Goal: Information Seeking & Learning: Learn about a topic

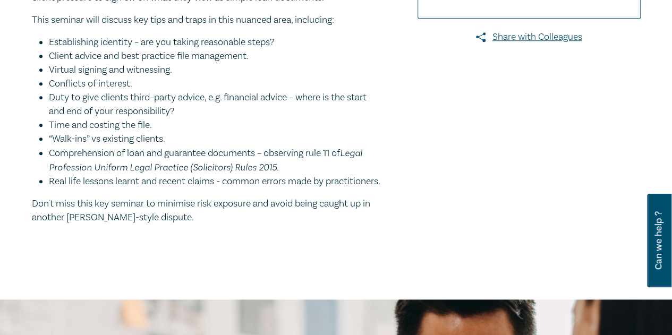
scroll to position [319, 0]
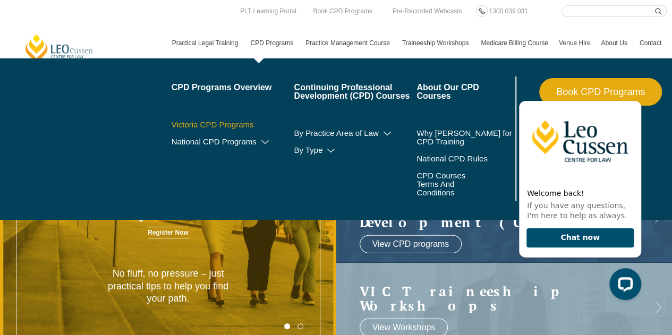
click at [243, 123] on link "Victoria CPD Programs" at bounding box center [233, 125] width 123 height 9
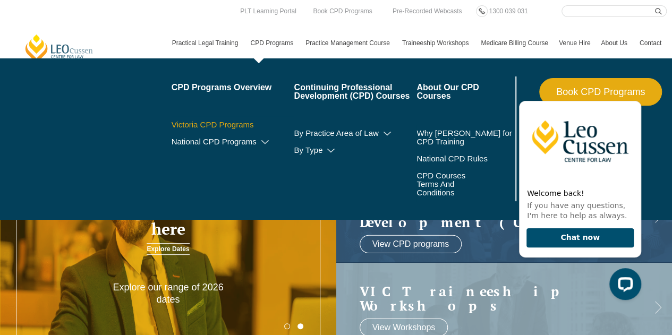
click at [233, 122] on link "Victoria CPD Programs" at bounding box center [233, 125] width 123 height 9
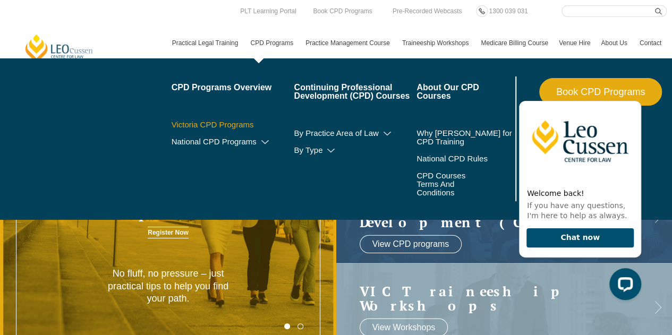
click at [235, 125] on link "Victoria CPD Programs" at bounding box center [233, 125] width 123 height 9
click at [282, 44] on link "CPD Programs" at bounding box center [272, 43] width 55 height 31
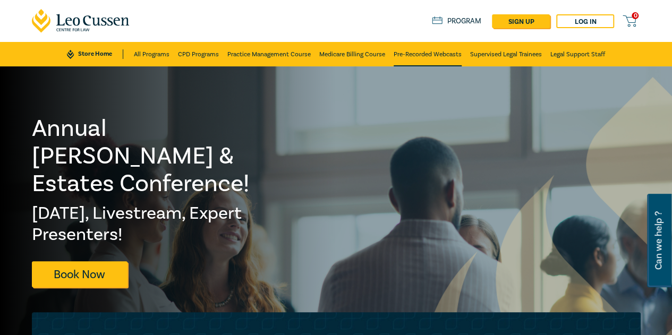
click at [412, 54] on link "Pre-Recorded Webcasts" at bounding box center [428, 54] width 68 height 24
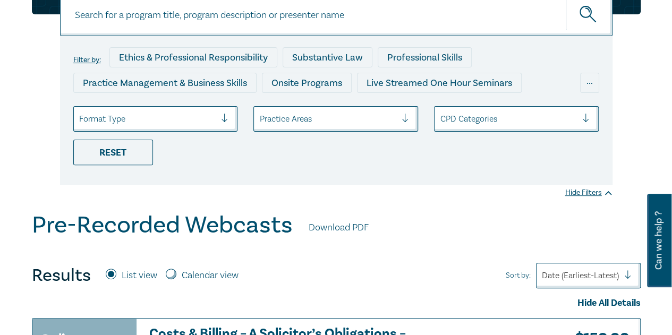
scroll to position [106, 0]
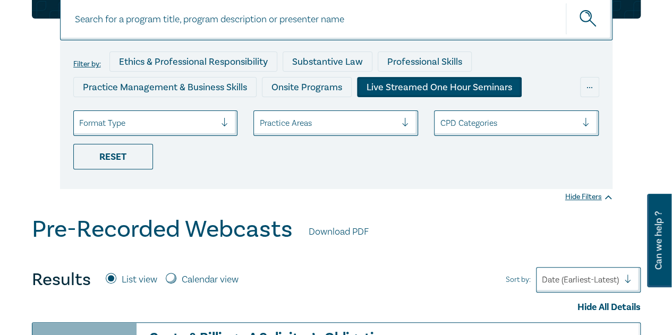
click at [387, 90] on div "Live Streamed One Hour Seminars" at bounding box center [439, 87] width 165 height 20
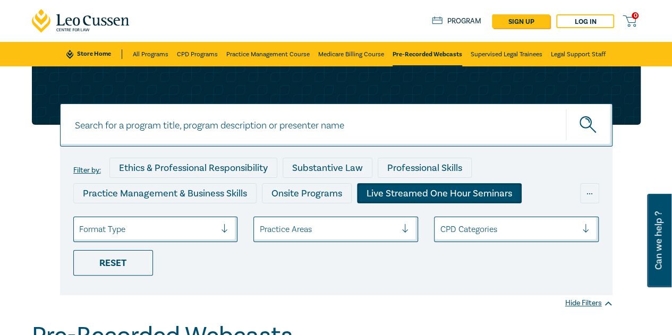
click at [174, 226] on div at bounding box center [147, 230] width 137 height 14
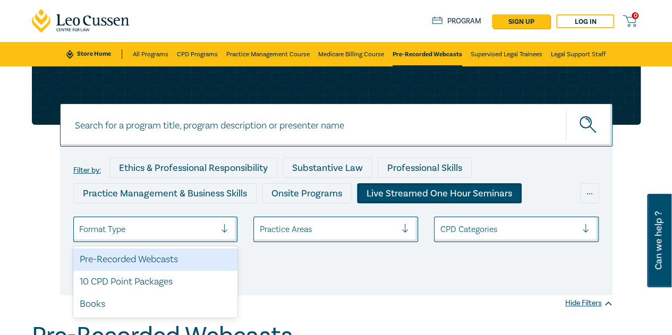
click at [174, 260] on div "Pre-Recorded Webcasts" at bounding box center [155, 260] width 165 height 22
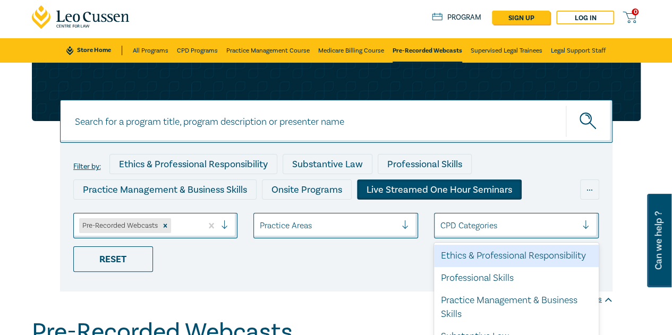
click at [449, 227] on div at bounding box center [508, 226] width 137 height 14
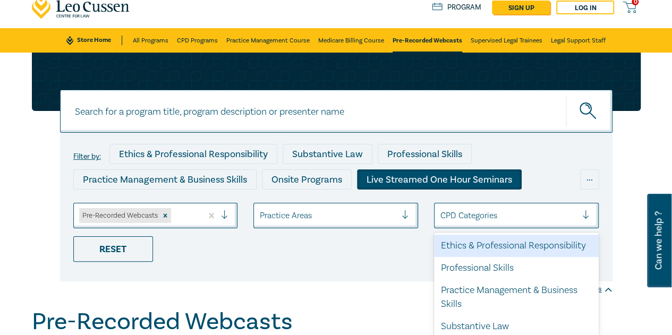
scroll to position [22, 0]
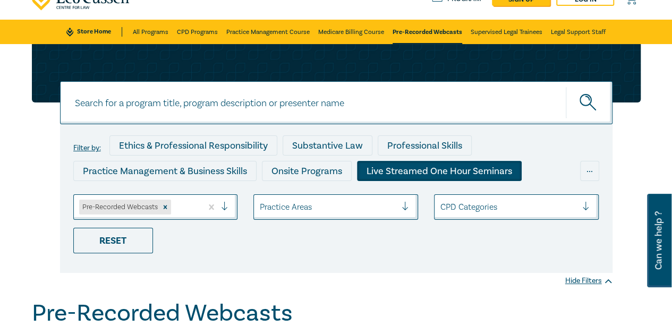
click at [343, 251] on ul "Pre-Recorded Webcasts Practice Areas CPD Categories Reset" at bounding box center [336, 224] width 542 height 59
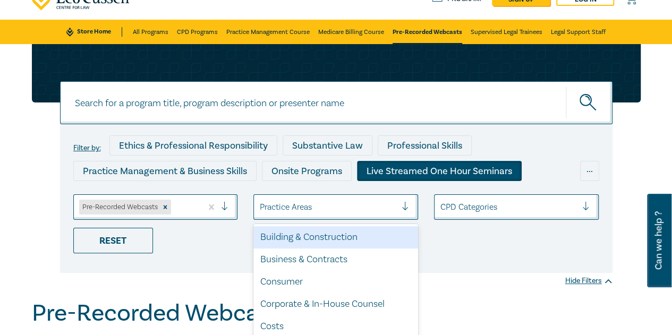
click at [301, 205] on div at bounding box center [327, 207] width 137 height 14
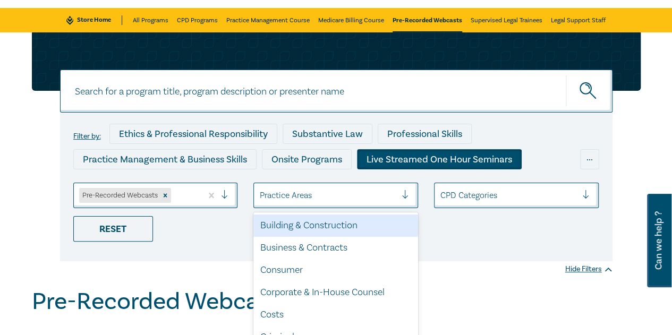
scroll to position [74, 0]
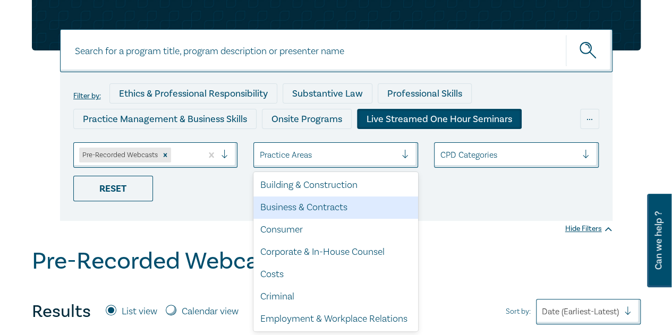
click at [467, 215] on div "Filter by: Ethics & Professional Responsibility Substantive Law Professional Sk…" at bounding box center [336, 146] width 553 height 149
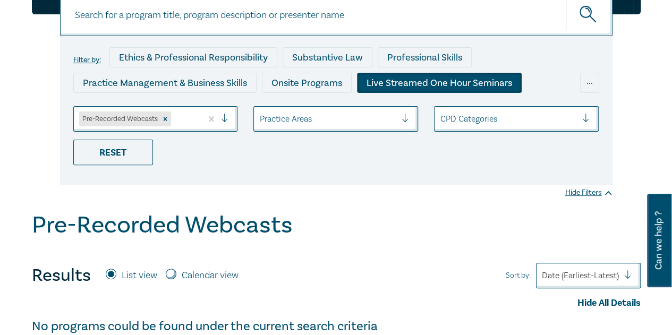
scroll to position [21, 0]
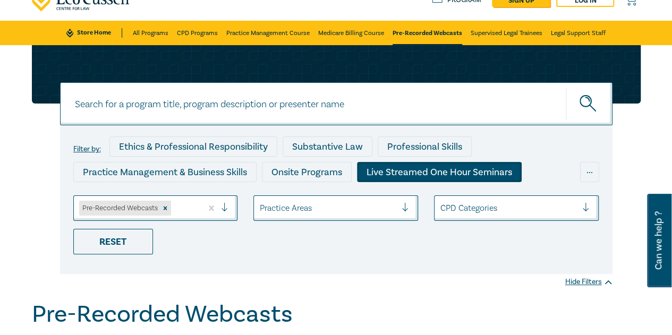
click at [429, 170] on div "Live Streamed One Hour Seminars" at bounding box center [439, 172] width 165 height 20
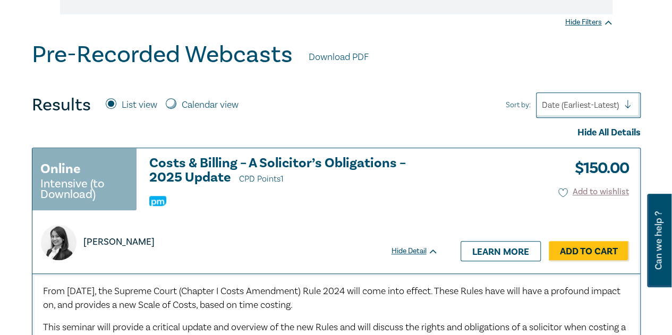
scroll to position [319, 0]
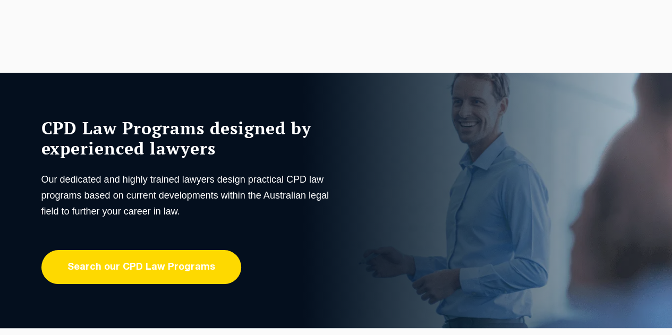
click at [200, 276] on link "Search our CPD Law Programs" at bounding box center [141, 267] width 200 height 34
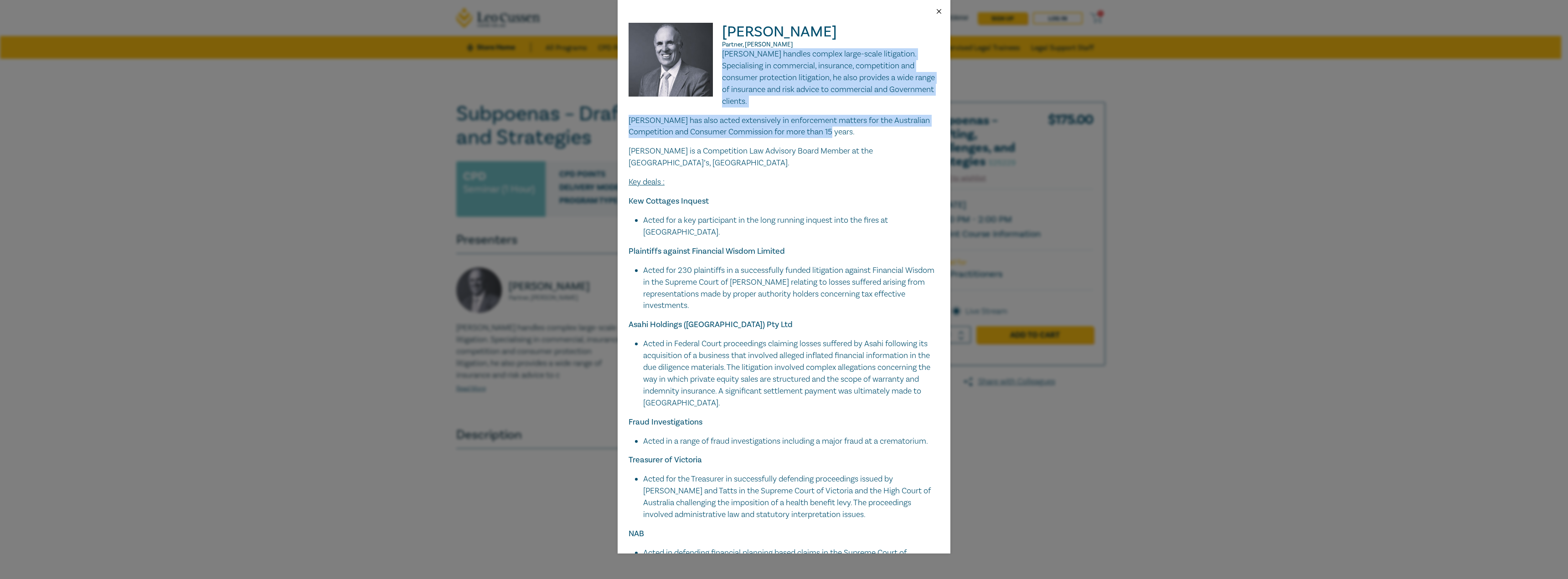
click at [939, 11] on button "Close" at bounding box center [939, 12] width 9 height 9
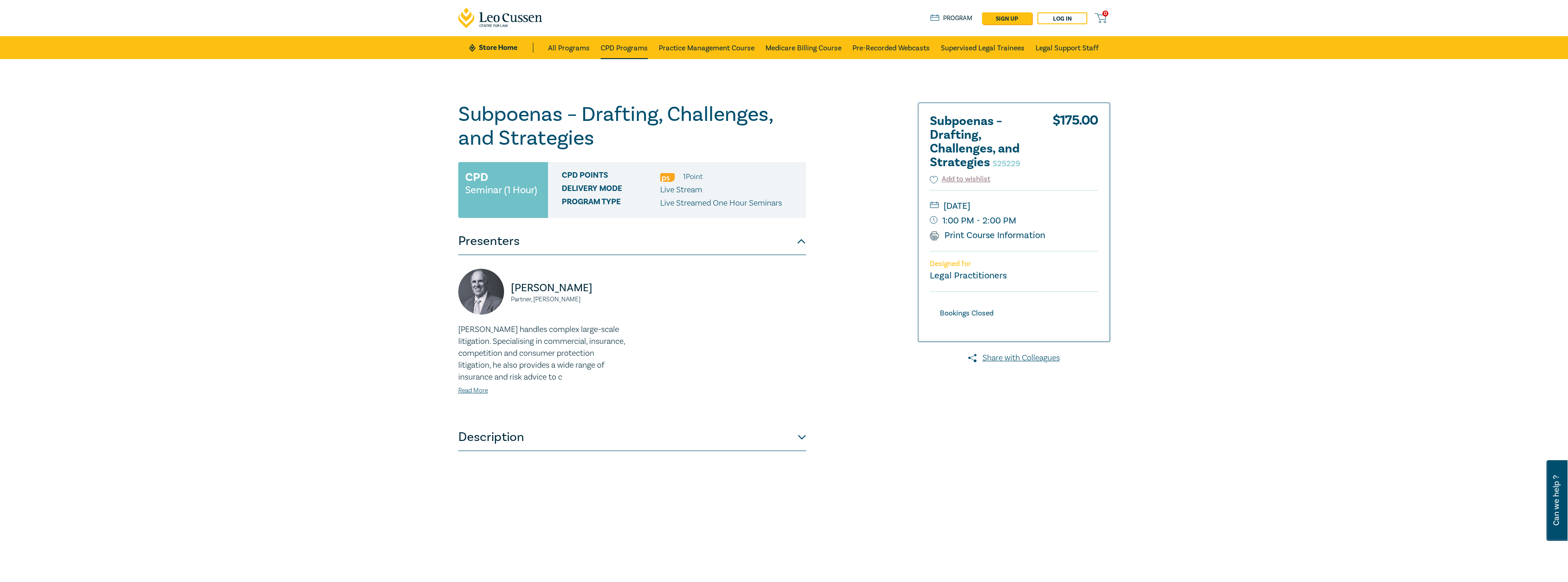
click at [603, 48] on link "CPD Programs" at bounding box center [624, 47] width 47 height 23
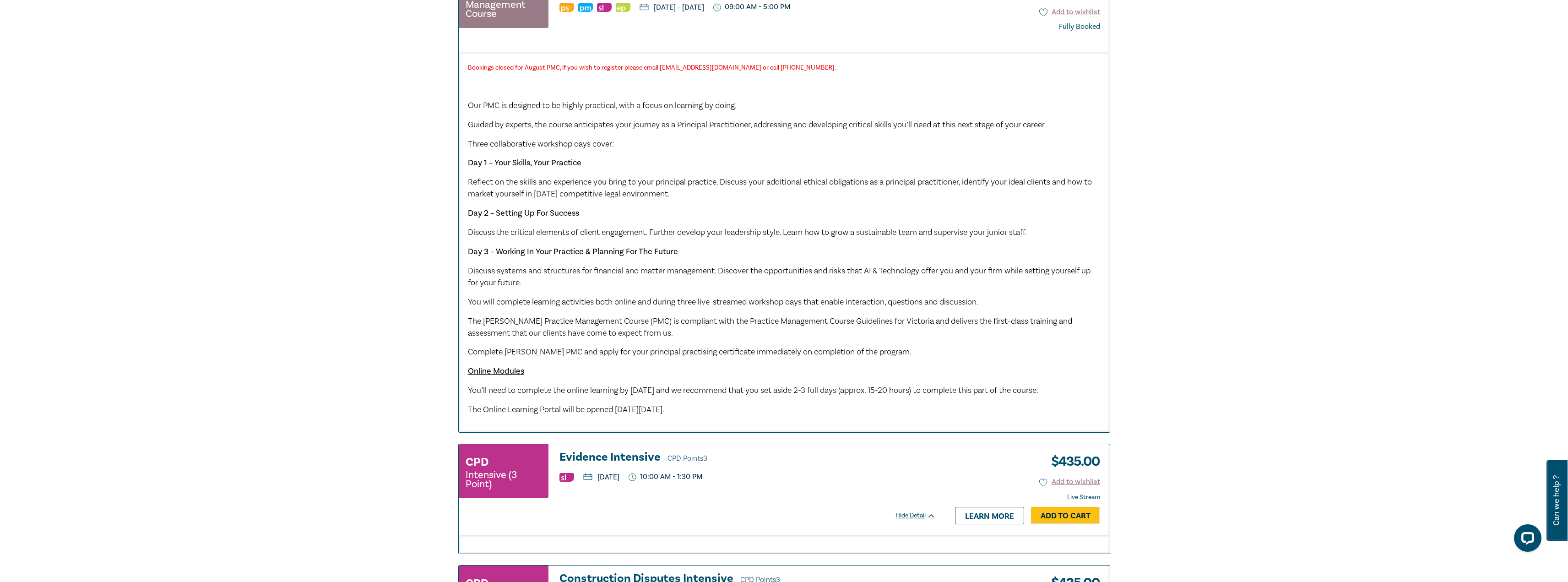
scroll to position [1970, 0]
